Goal: Information Seeking & Learning: Learn about a topic

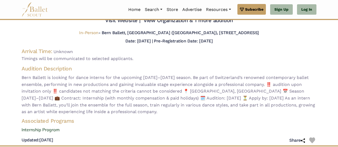
scroll to position [27, 0]
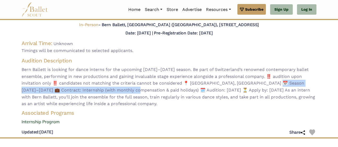
drag, startPoint x: 284, startPoint y: 82, endPoint x: 138, endPoint y: 91, distance: 146.1
click at [138, 91] on span "Bern Ballett is looking for dance interns for the upcoming [DATE]–[DATE] season…" at bounding box center [169, 86] width 295 height 41
copy span "tract: Internship (with monthly compensation & paid holidays) 🗓️"
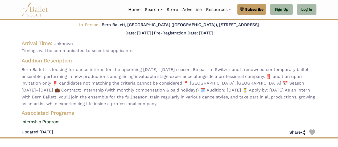
click at [162, 106] on span "Bern Ballett is looking for dance interns for the upcoming [DATE]–[DATE] season…" at bounding box center [169, 86] width 295 height 41
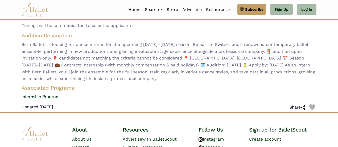
scroll to position [80, 0]
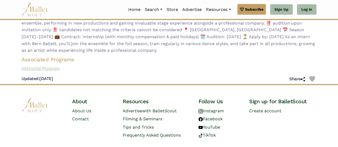
click at [40, 68] on link "Internship Program" at bounding box center [168, 68] width 303 height 7
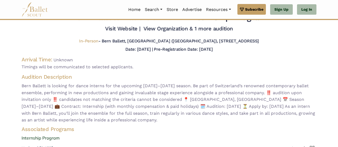
scroll to position [0, 0]
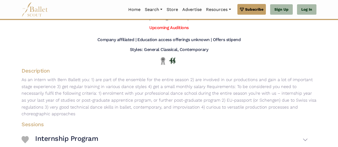
scroll to position [53, 0]
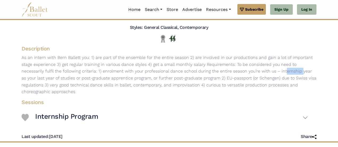
click at [244, 71] on p "As an intern with Bern Ballett you: 1) are part of the ensemble for the entire …" at bounding box center [168, 74] width 303 height 41
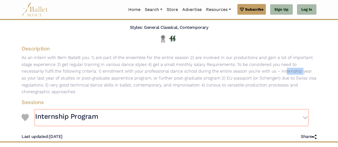
drag, startPoint x: 229, startPoint y: 110, endPoint x: 228, endPoint y: 108, distance: 3.0
click at [230, 111] on button "Internship Program" at bounding box center [171, 117] width 273 height 15
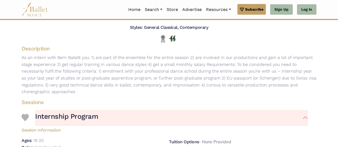
click at [86, 95] on div "Description As an intern with Bern Ballett you: 1) are part of the ensemble for…" at bounding box center [168, 70] width 303 height 51
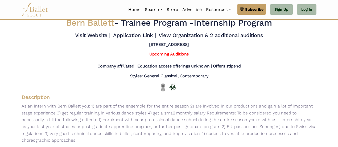
scroll to position [0, 0]
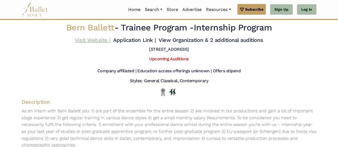
click at [93, 38] on link "Visit Website |" at bounding box center [92, 40] width 35 height 6
click at [149, 39] on link "Application Link |" at bounding box center [134, 40] width 43 height 6
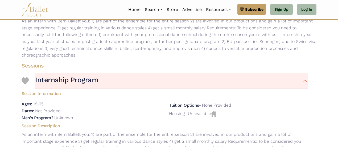
scroll to position [80, 0]
